Goal: Task Accomplishment & Management: Use online tool/utility

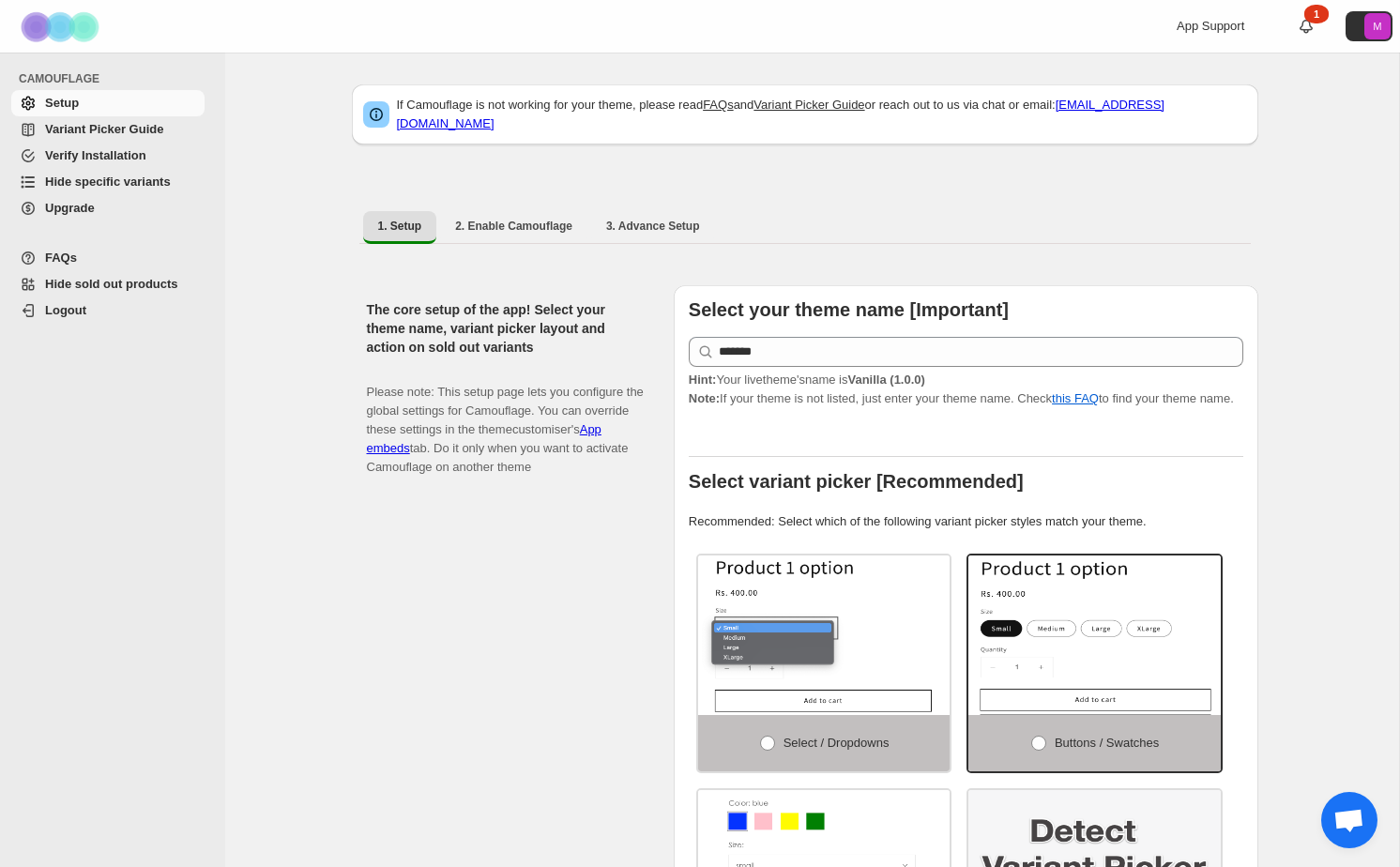
click at [84, 178] on span "Hide specific variants" at bounding box center [108, 182] width 126 height 14
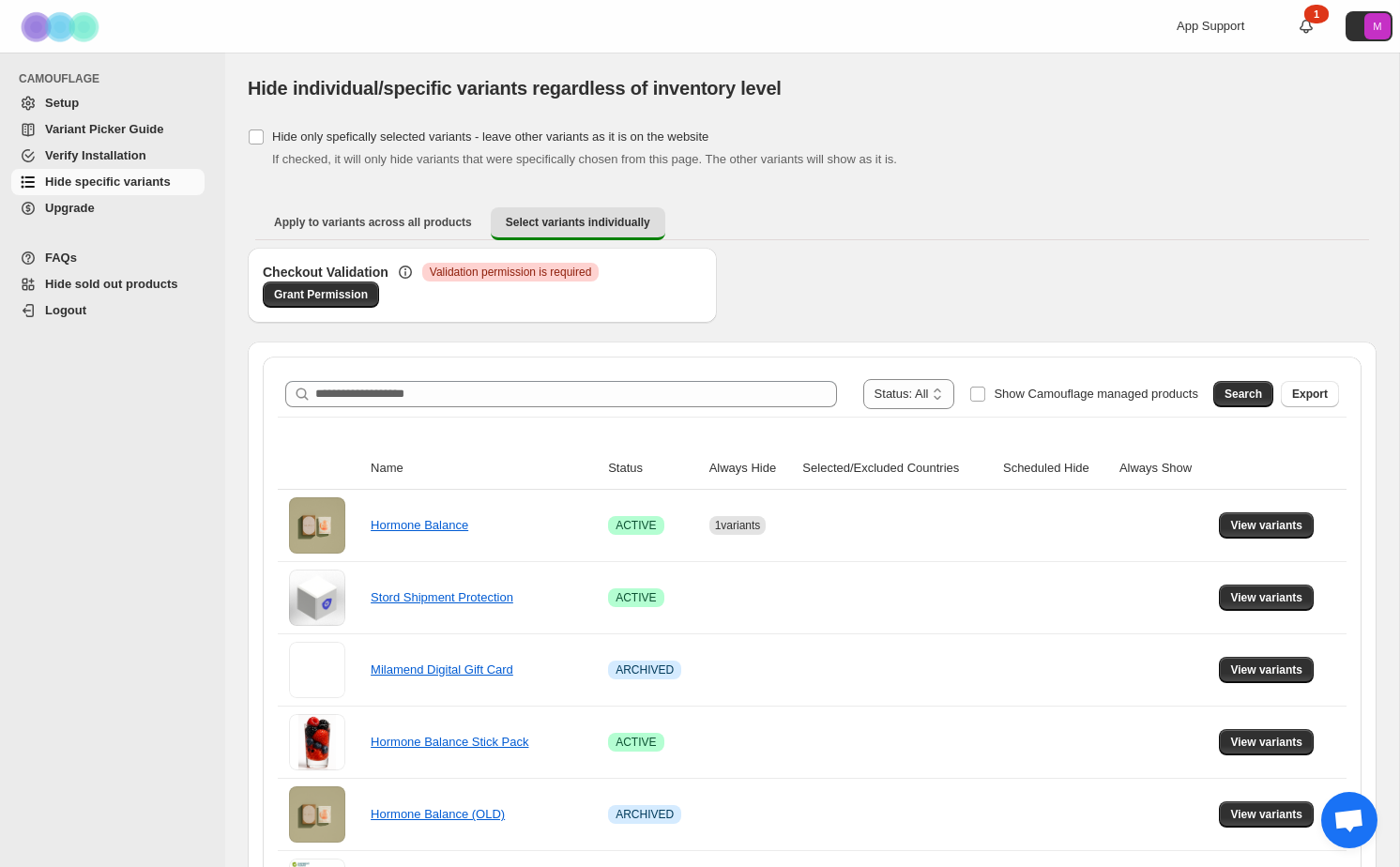
scroll to position [97, 0]
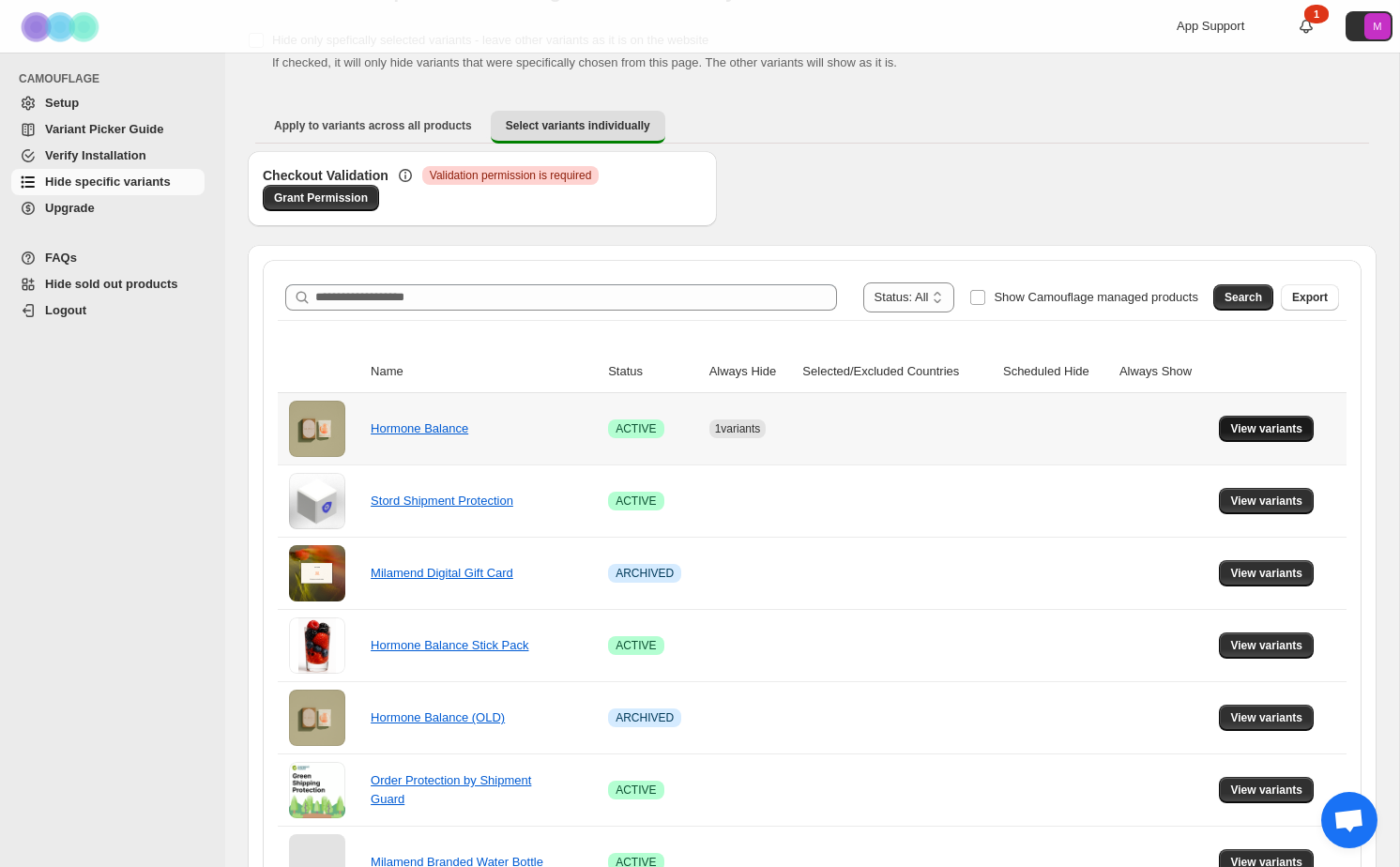
click at [1265, 430] on span "View variants" at bounding box center [1266, 429] width 72 height 15
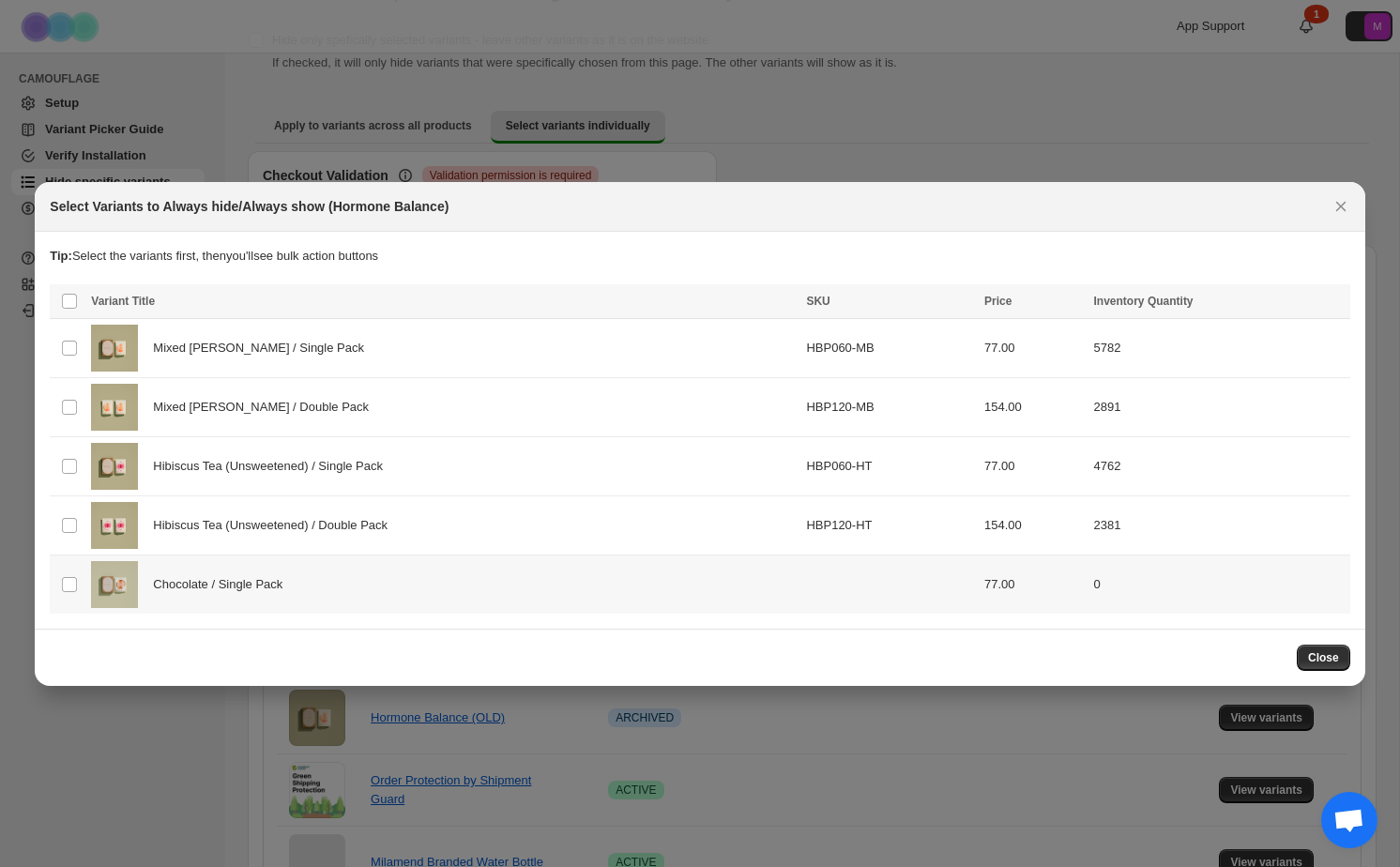
click at [634, 571] on div "Chocolate / Single Pack" at bounding box center [443, 584] width 704 height 47
click at [922, 302] on span "Always hide" at bounding box center [928, 303] width 64 height 15
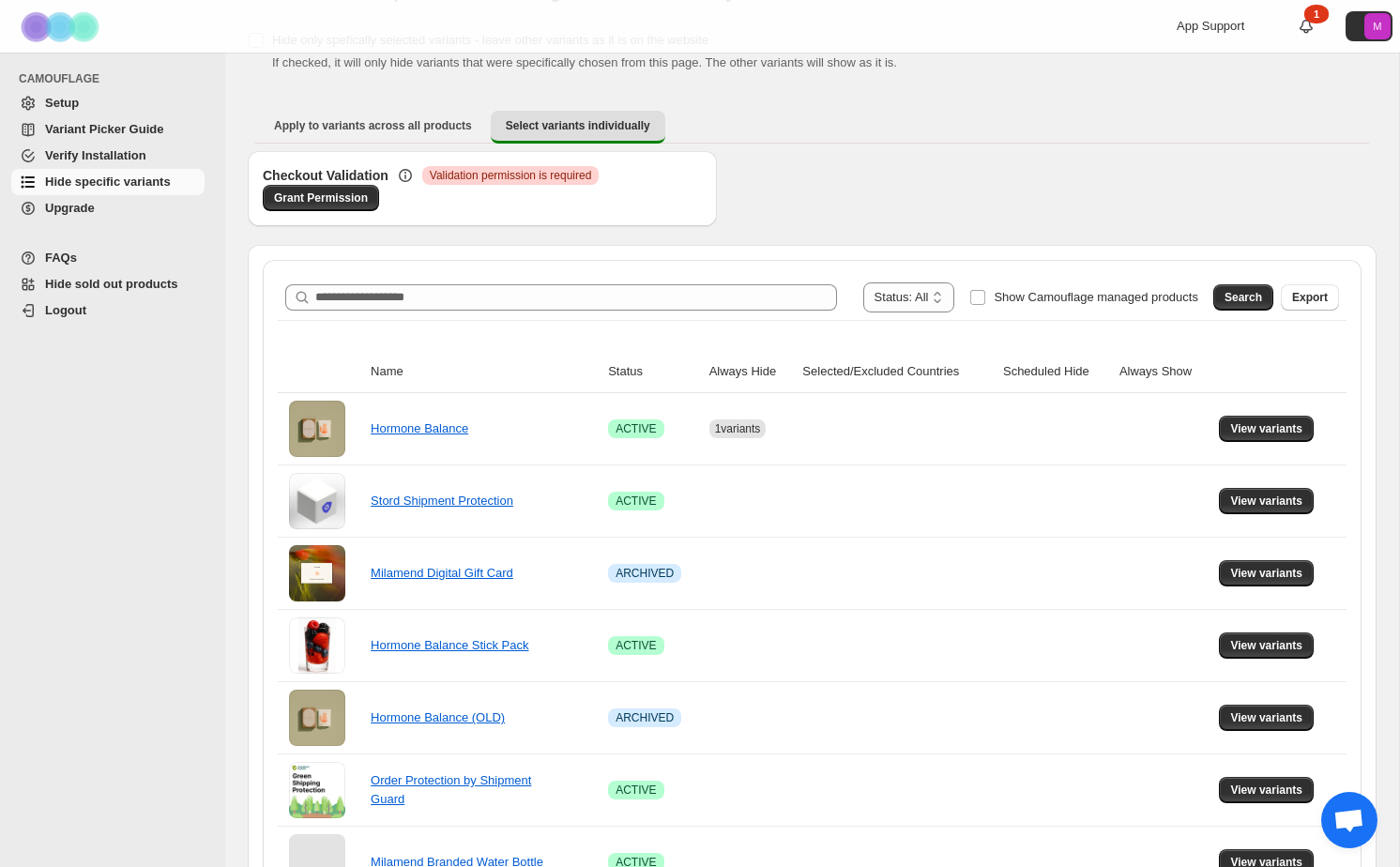
click at [1116, 185] on div "Checkout Validation Critical Validation permission is required Grant Permission" at bounding box center [812, 198] width 1129 height 94
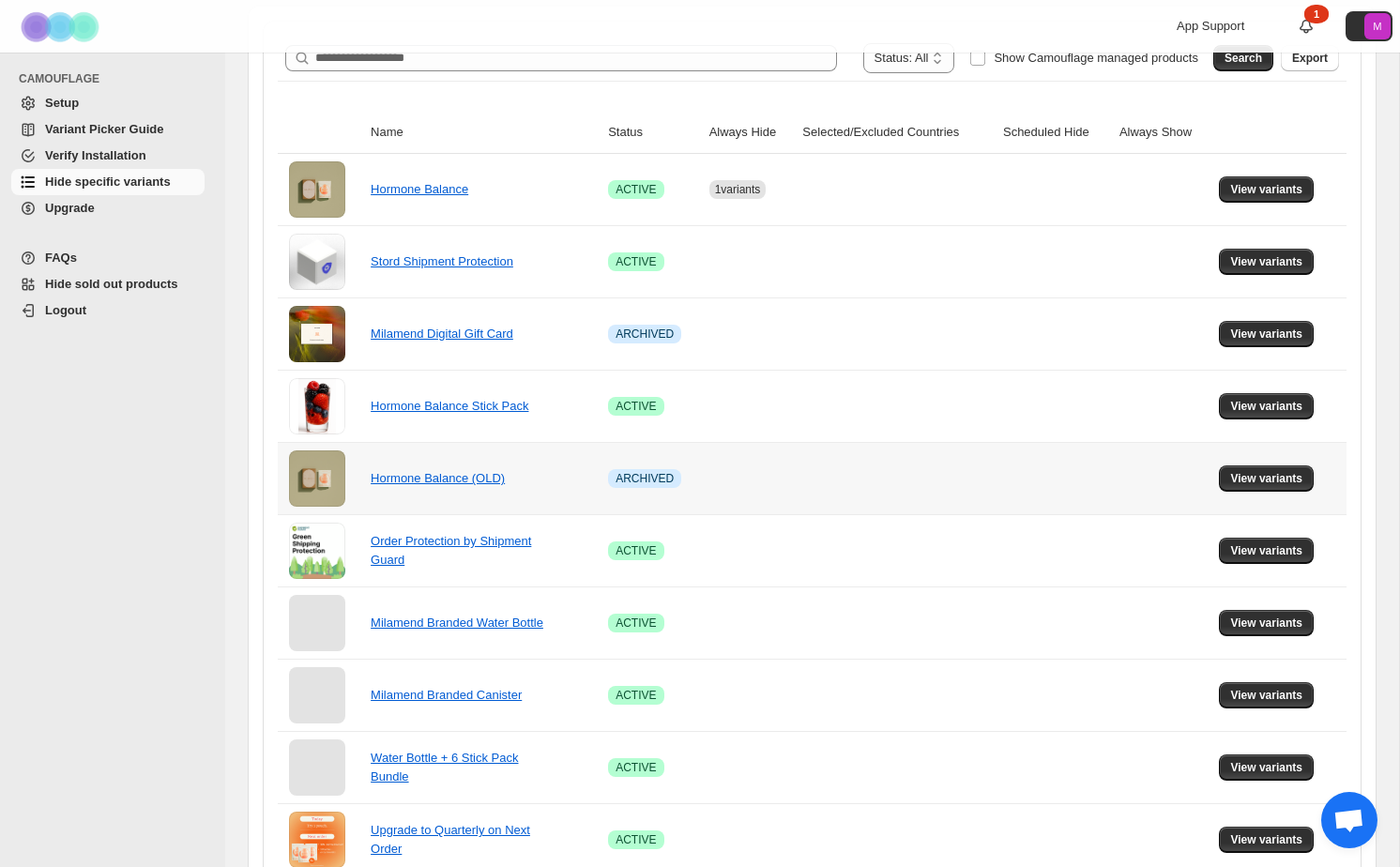
scroll to position [0, 0]
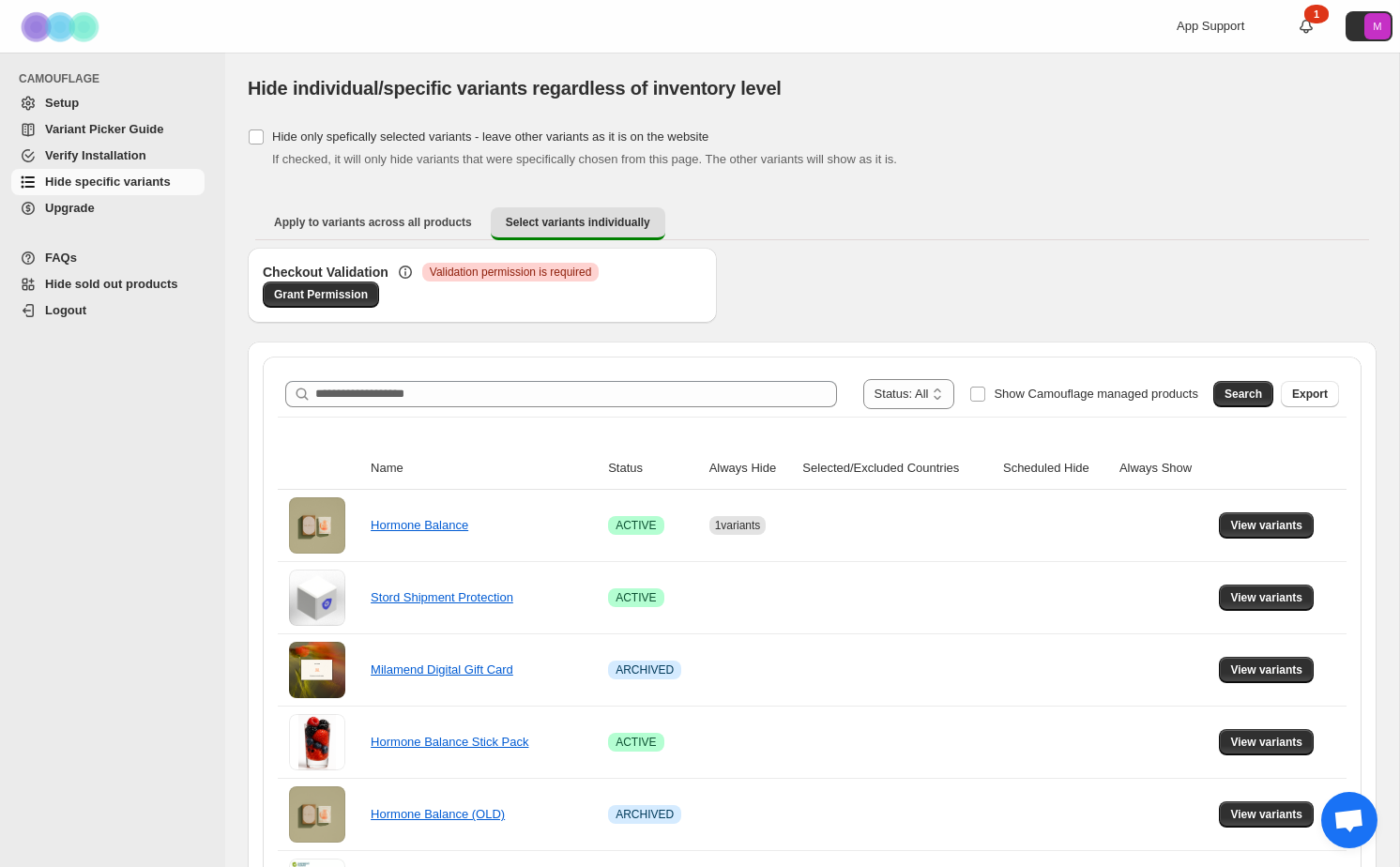
click at [825, 255] on div "Checkout Validation Critical Validation permission is required Grant Permission" at bounding box center [812, 295] width 1129 height 94
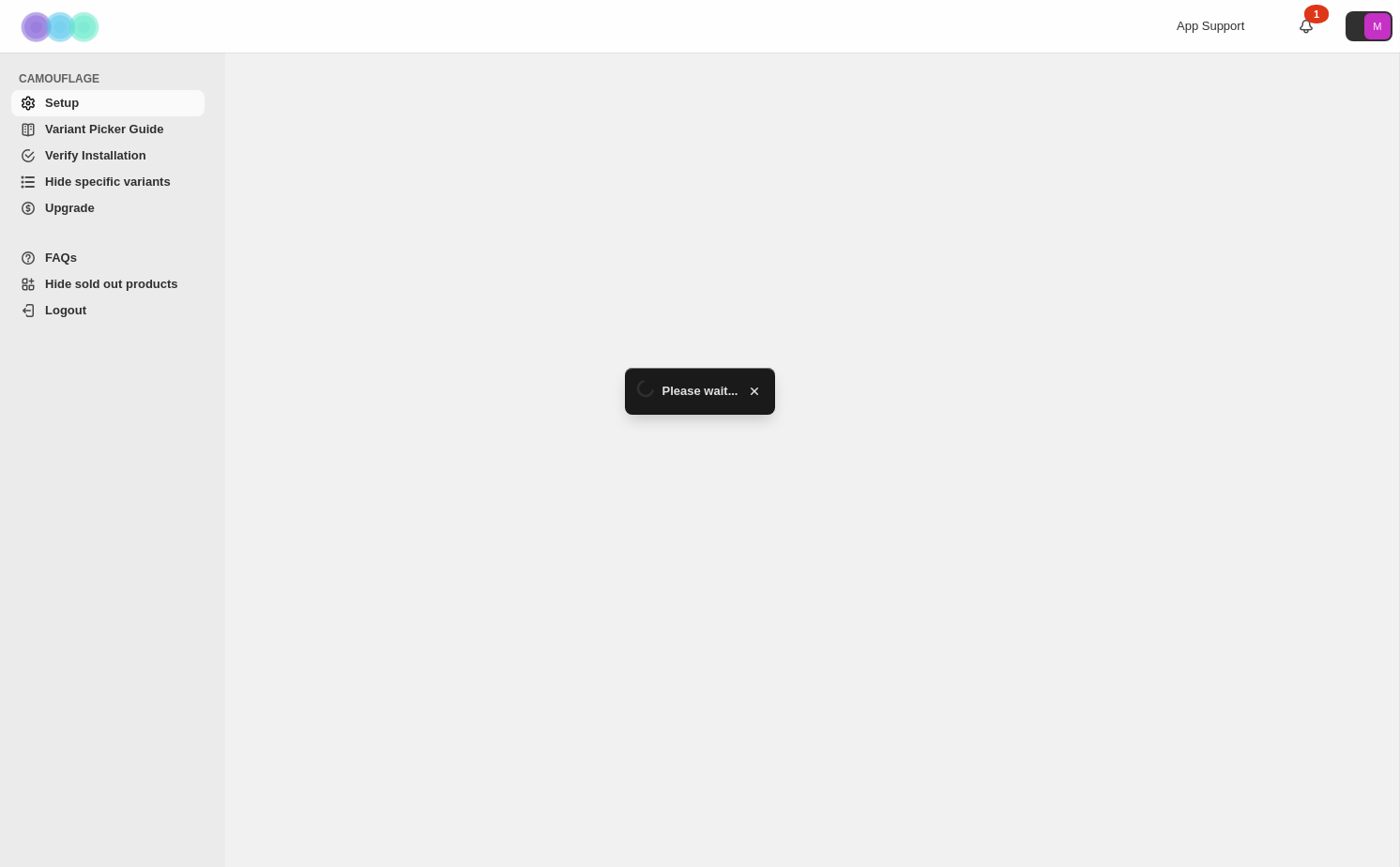
click at [122, 189] on span "Hide specific variants" at bounding box center [123, 183] width 156 height 19
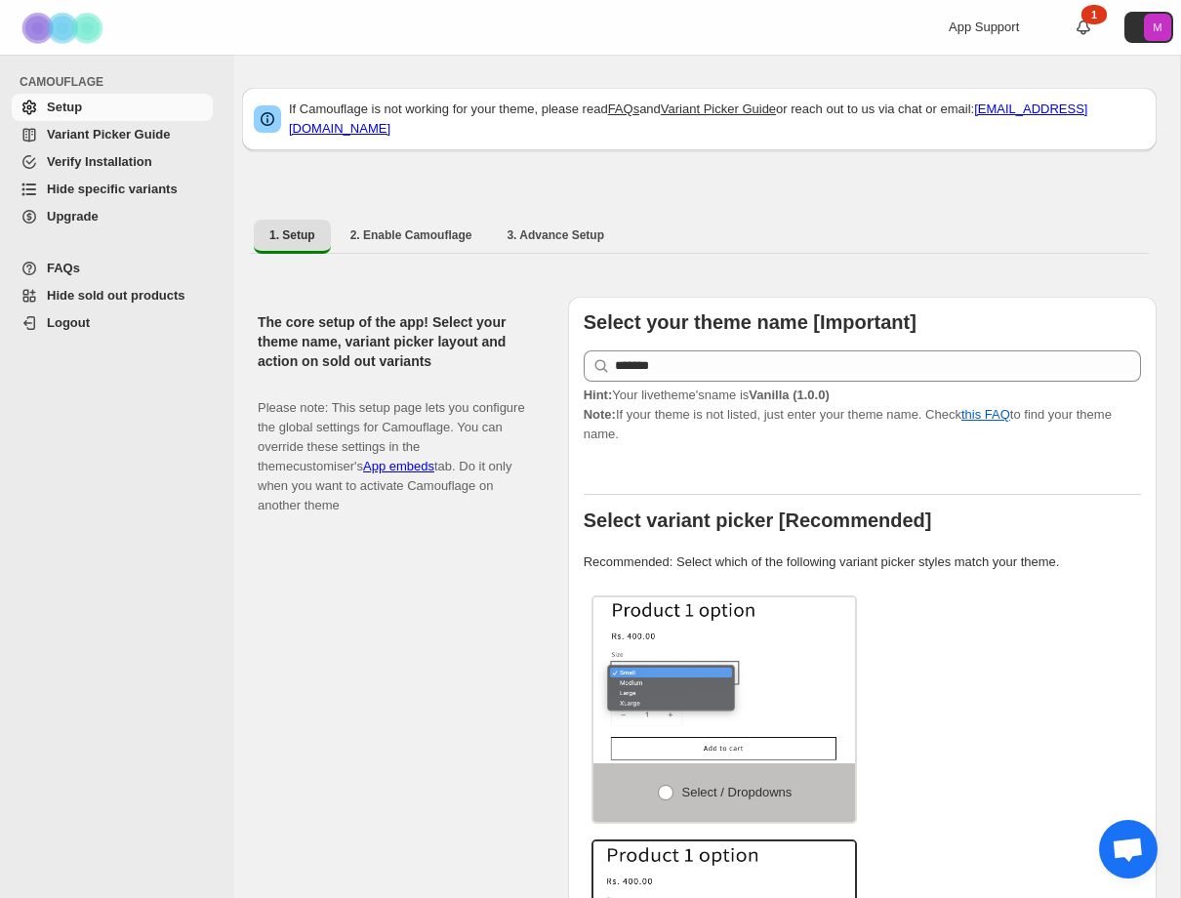
click at [156, 187] on span "Hide specific variants" at bounding box center [112, 189] width 131 height 15
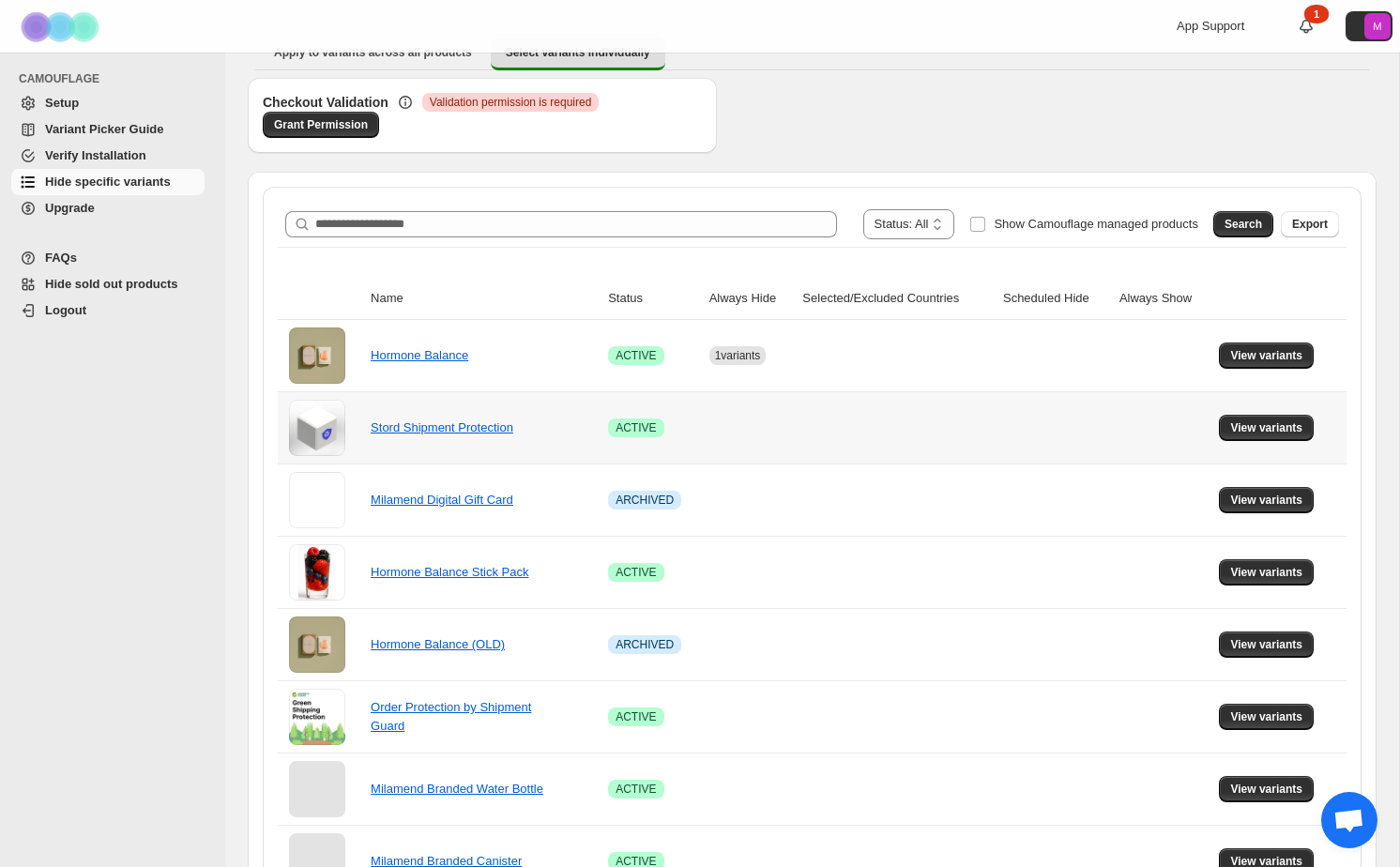
scroll to position [142, 0]
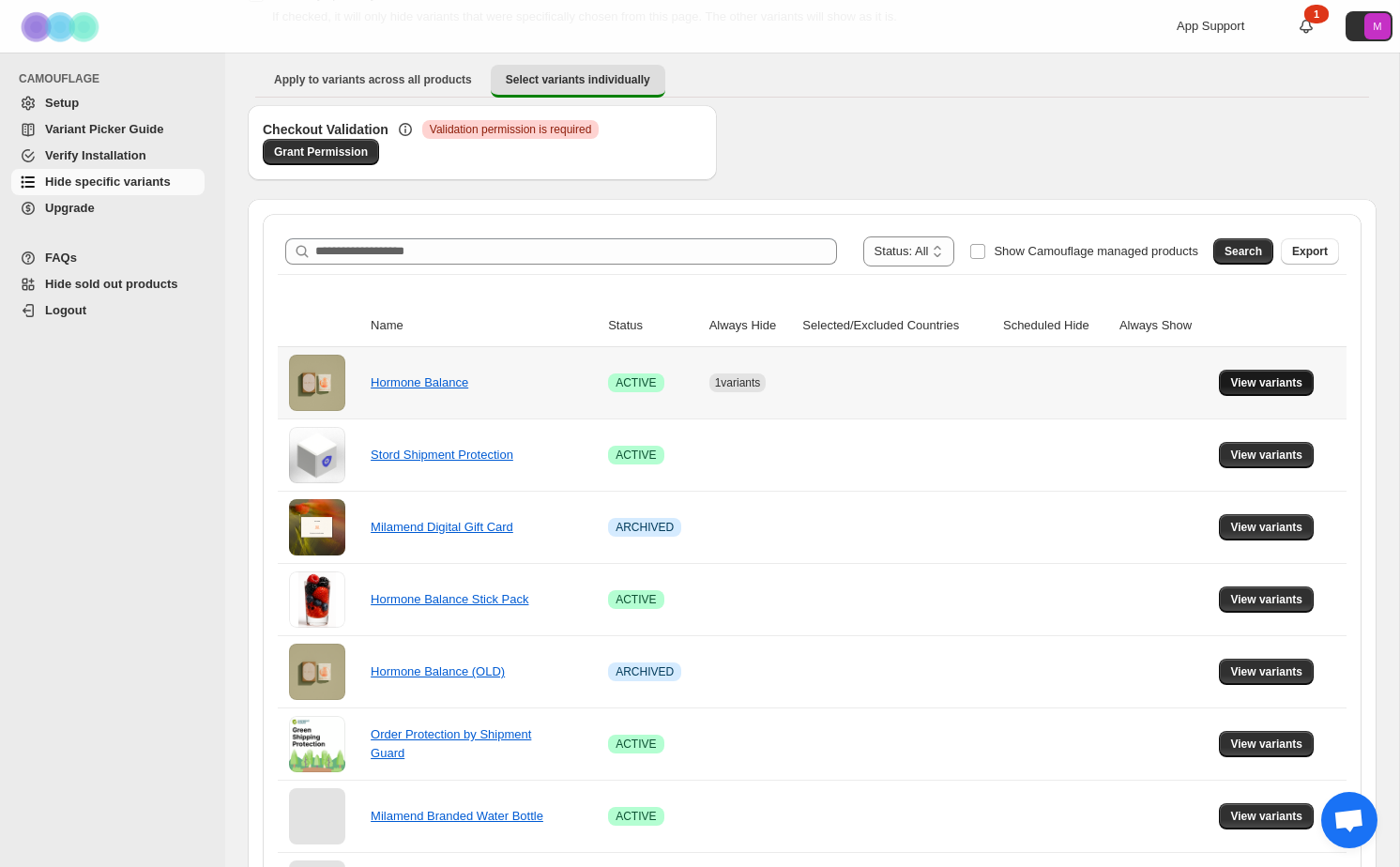
click at [1135, 380] on span "View variants" at bounding box center [1266, 383] width 72 height 15
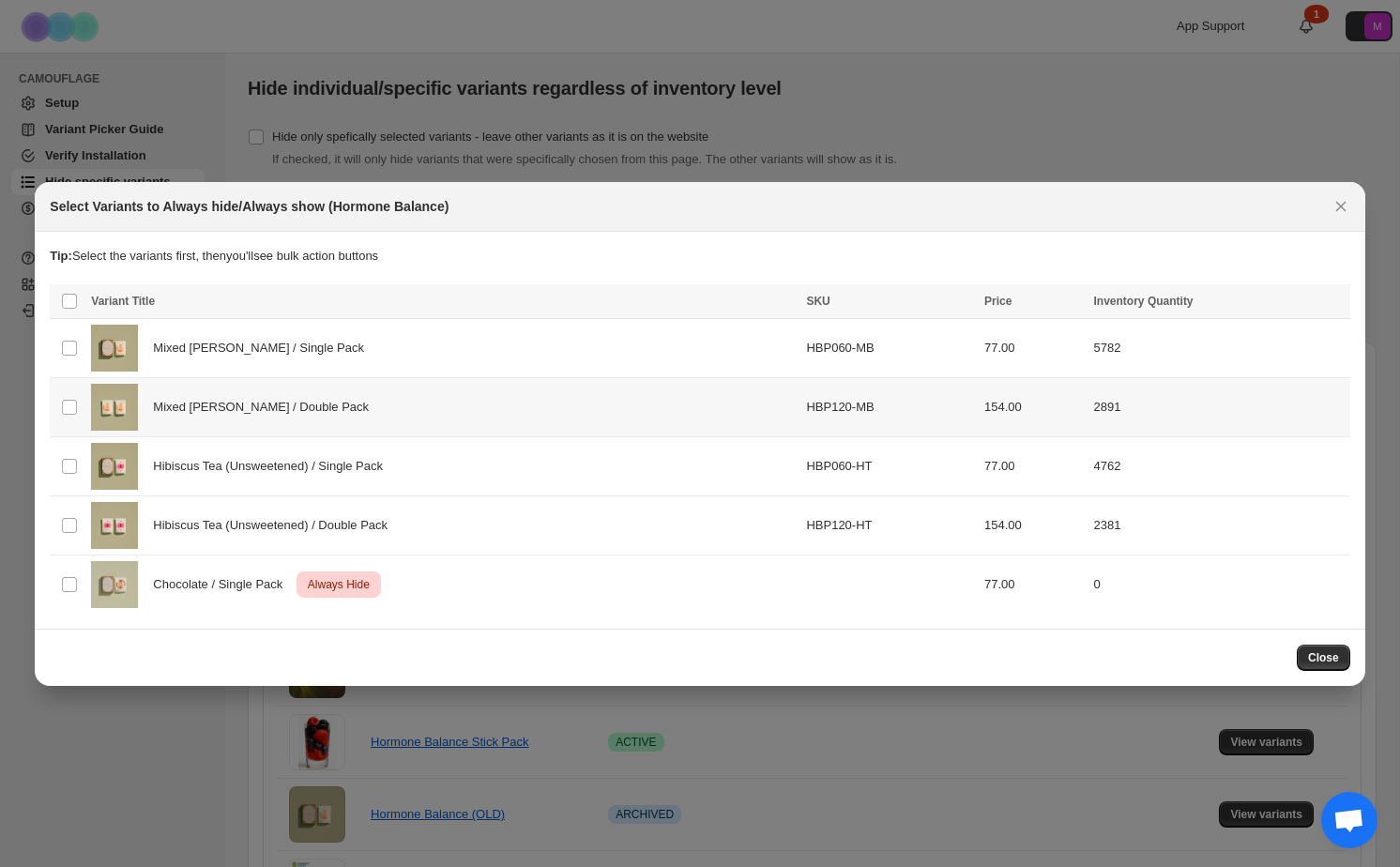
scroll to position [0, 0]
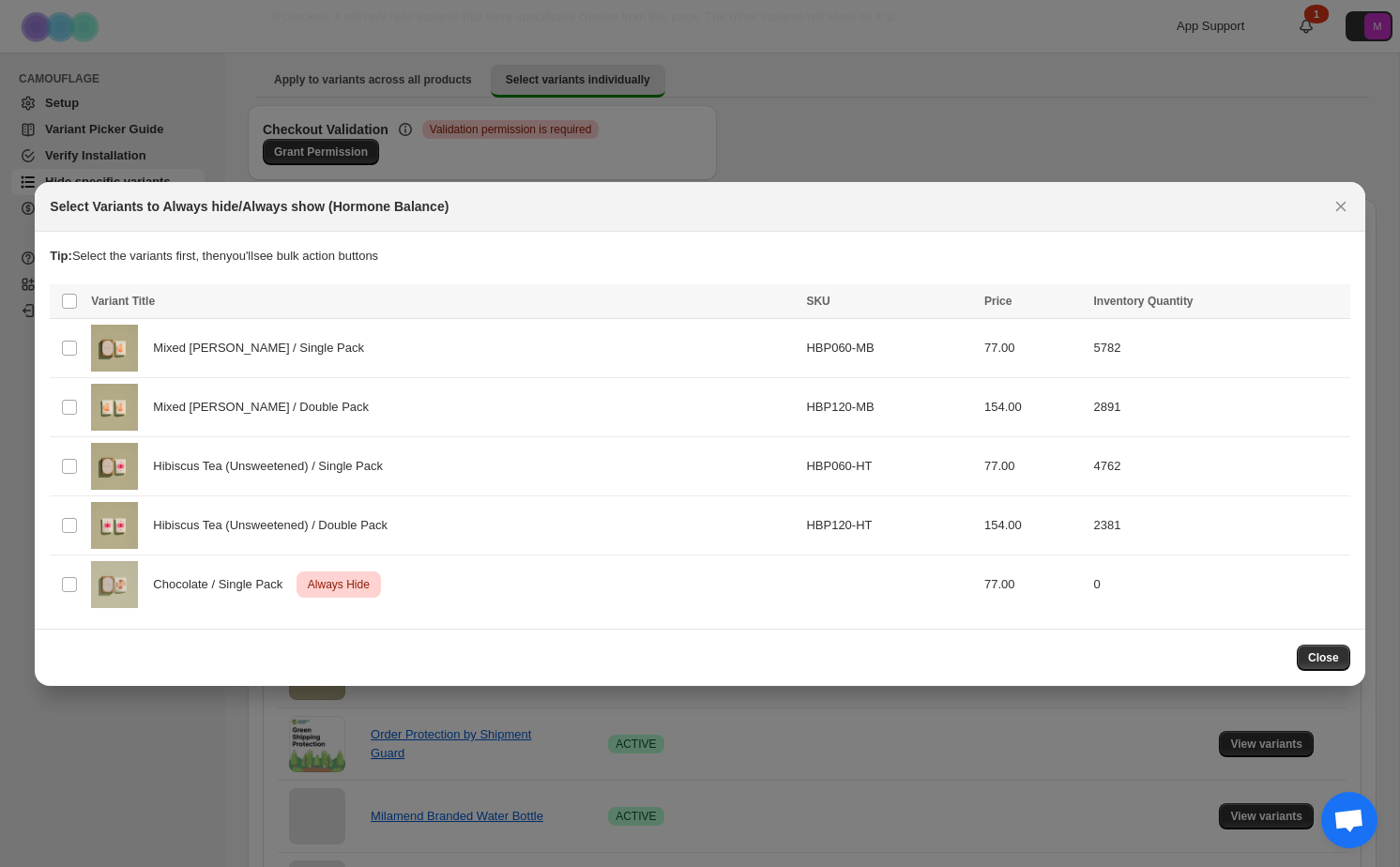
click at [764, 647] on div "Close" at bounding box center [700, 657] width 1300 height 26
click at [1135, 656] on button "Close" at bounding box center [1324, 657] width 54 height 26
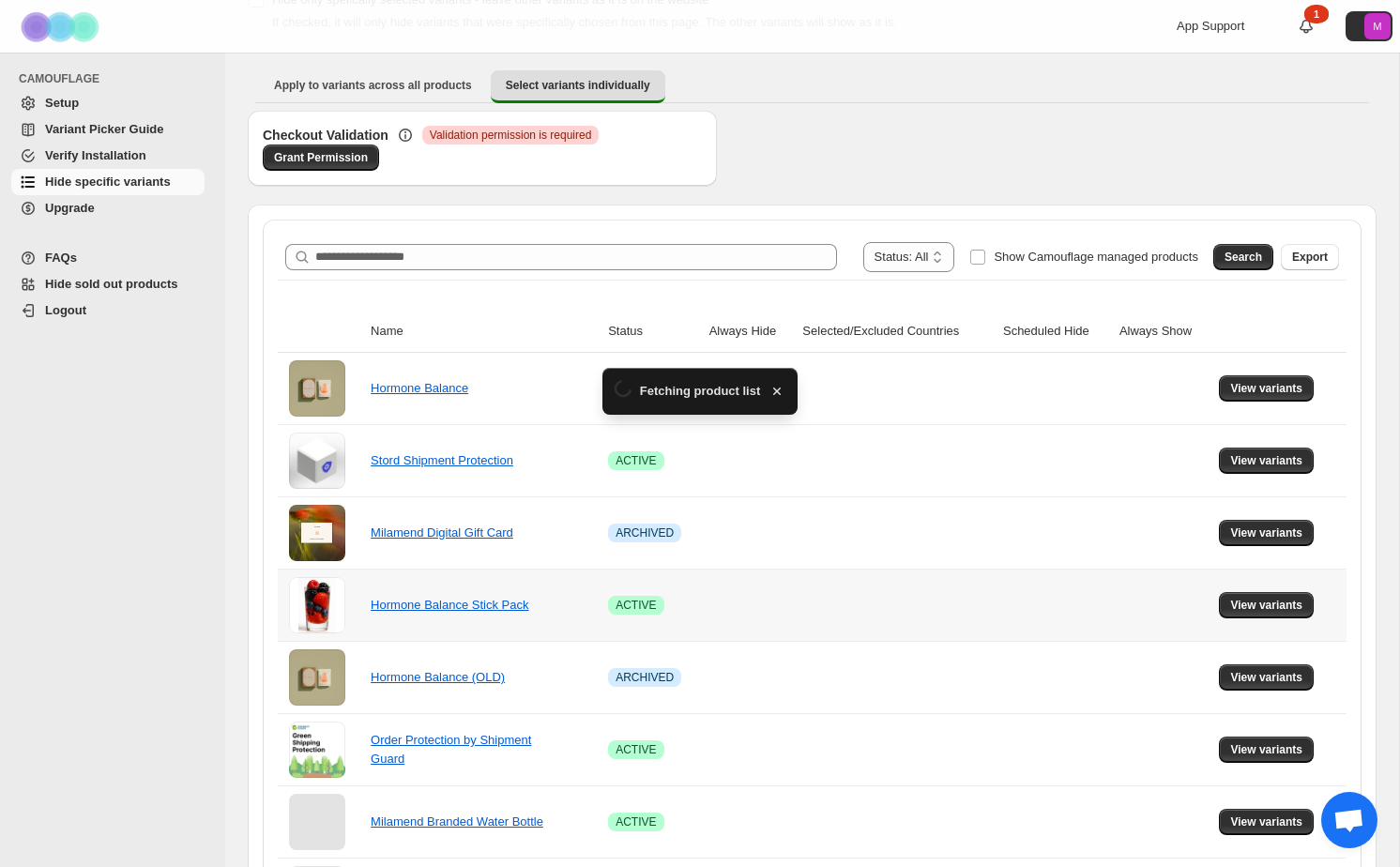
scroll to position [142, 0]
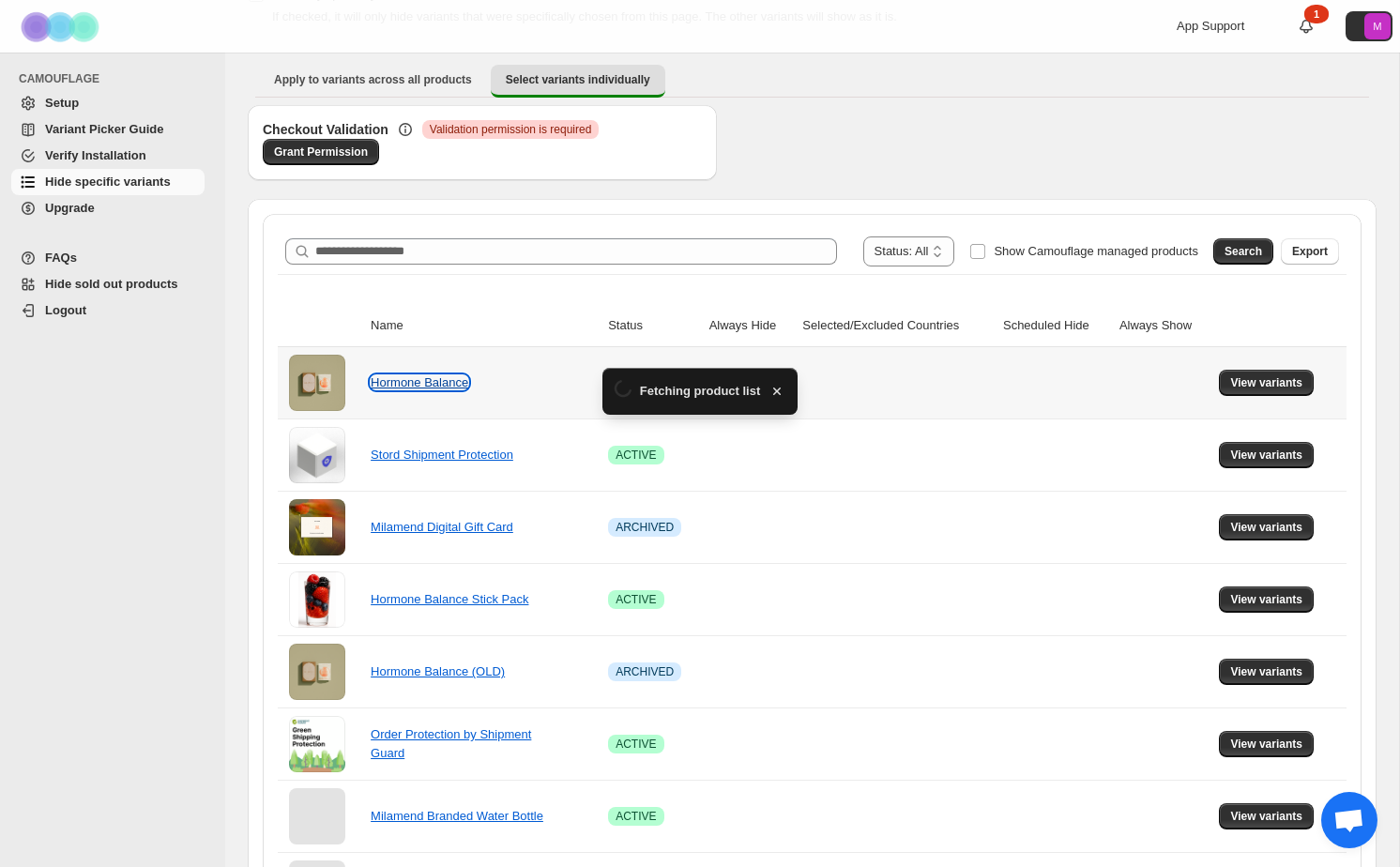
click at [451, 386] on link "Hormone Balance" at bounding box center [420, 382] width 98 height 14
